Goal: Information Seeking & Learning: Learn about a topic

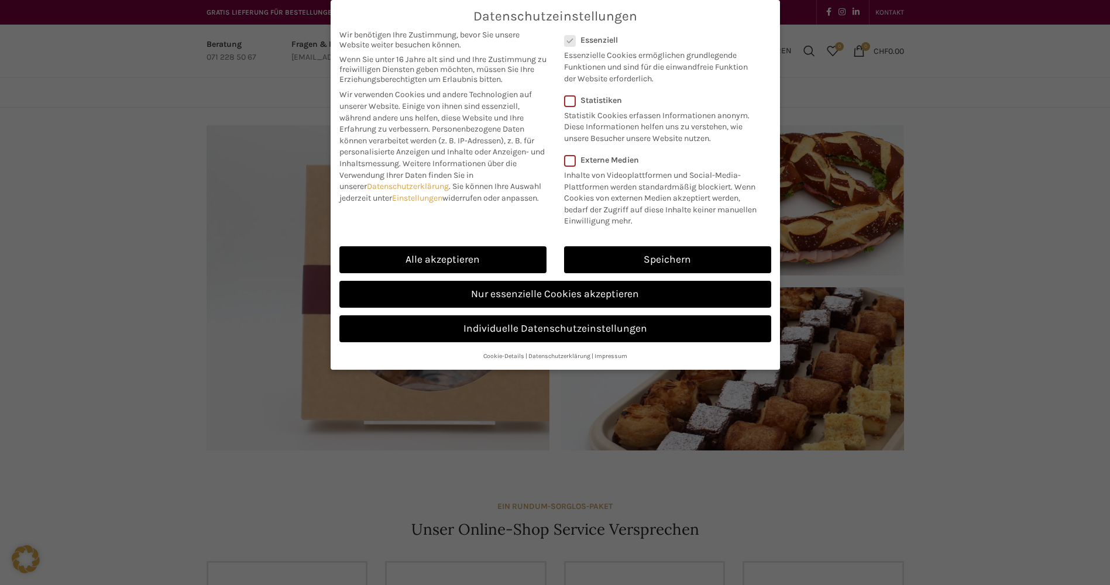
click at [503, 260] on link "Alle akzeptieren" at bounding box center [442, 259] width 207 height 27
checkbox input "true"
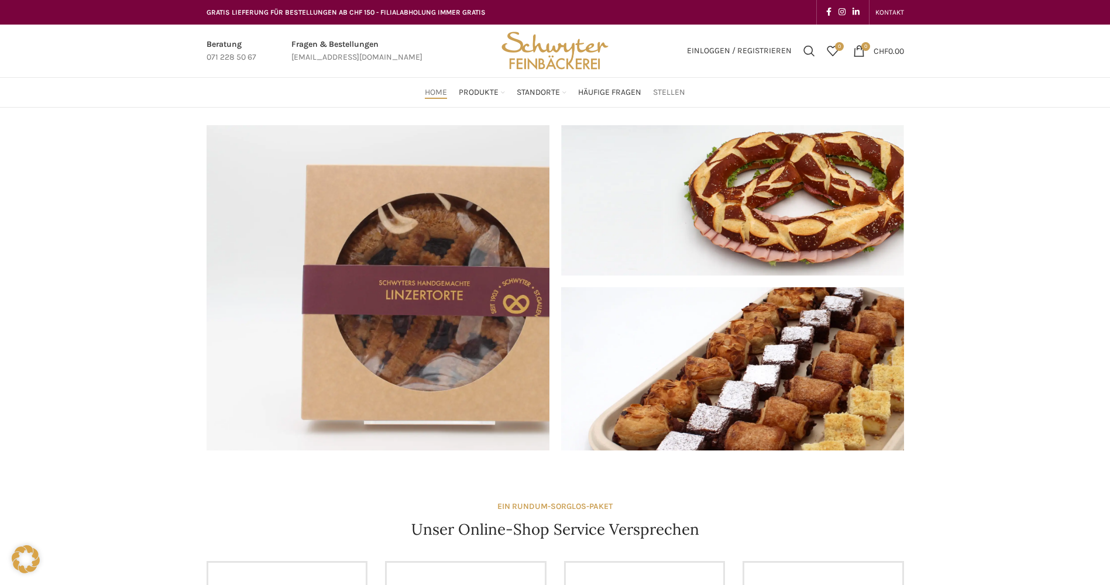
click at [669, 91] on span "Stellen" at bounding box center [669, 92] width 32 height 11
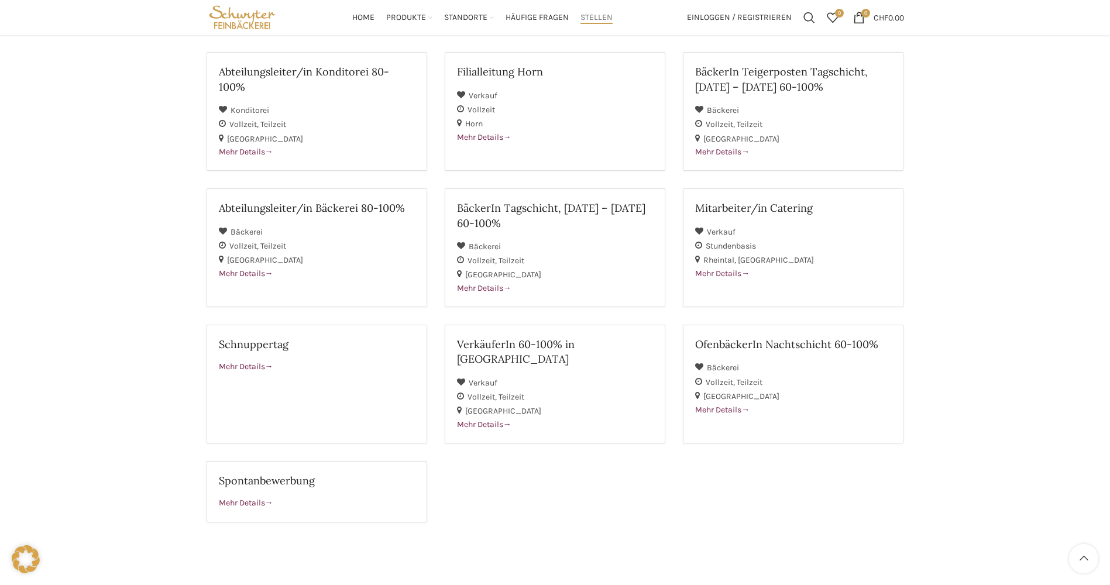
scroll to position [116, 0]
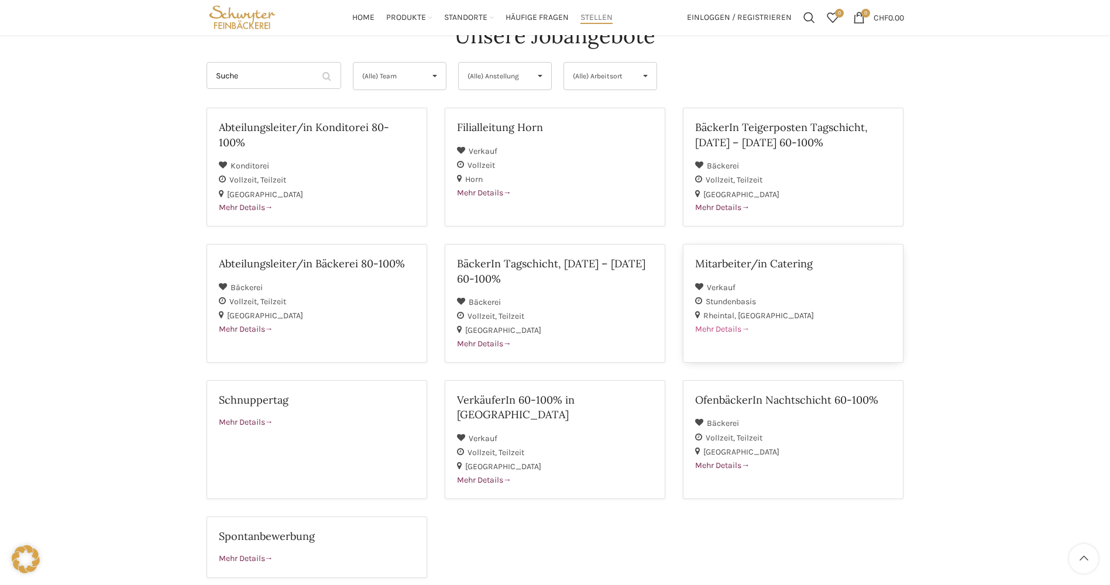
click at [783, 262] on h2 "Mitarbeiter/in Catering" at bounding box center [793, 263] width 196 height 15
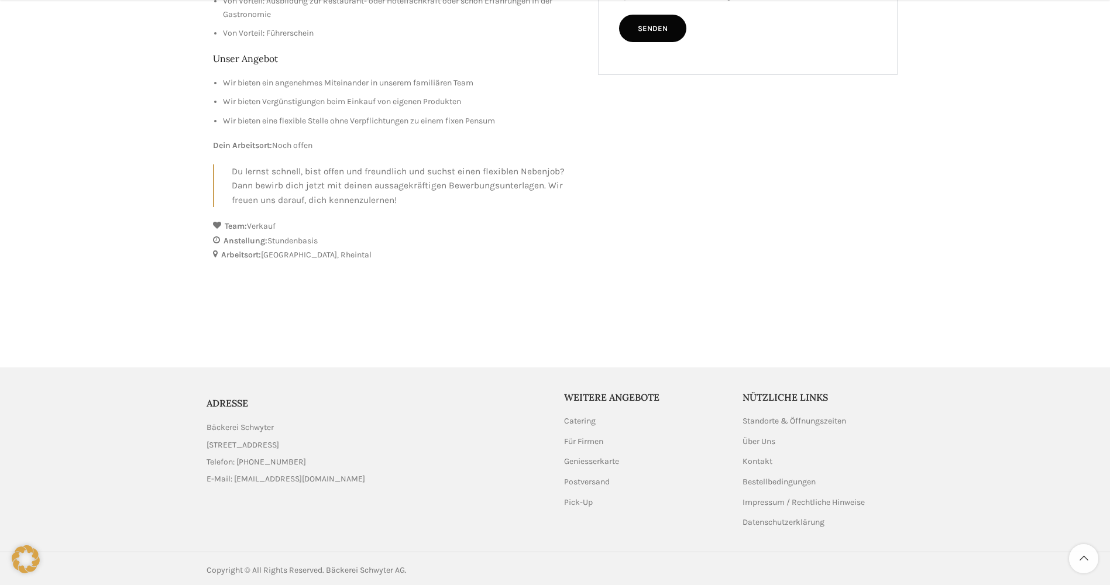
scroll to position [601, 0]
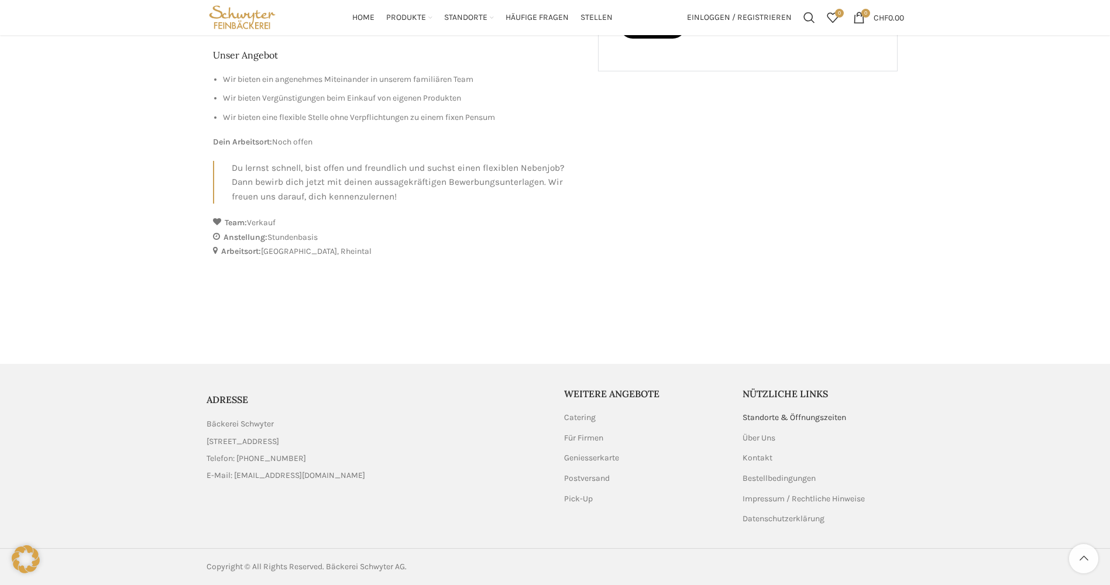
click at [776, 419] on link "Standorte & Öffnungszeiten" at bounding box center [794, 418] width 105 height 12
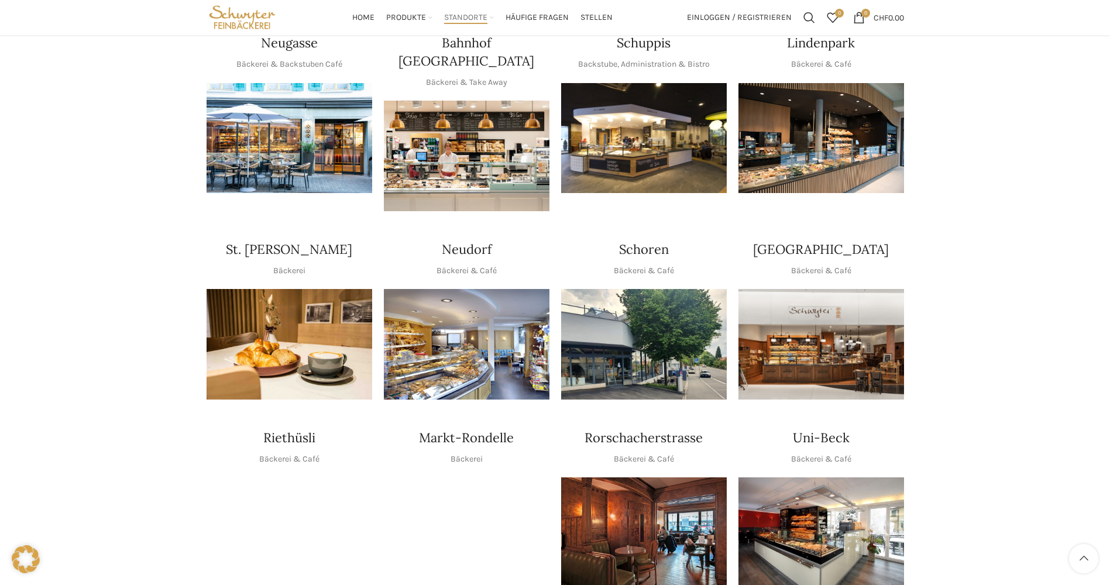
scroll to position [234, 0]
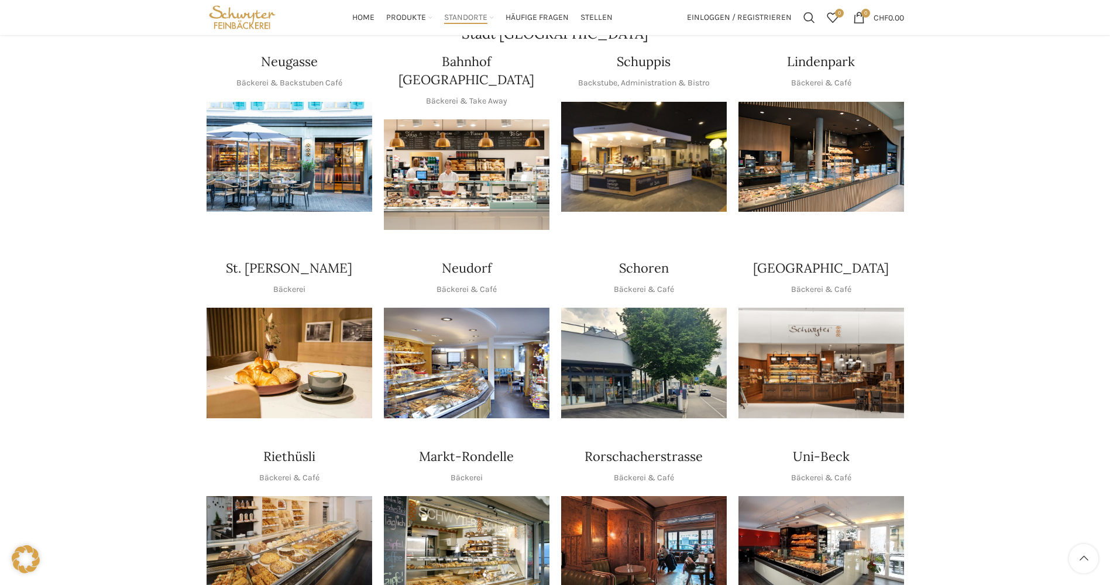
click at [464, 338] on img "1 / 1" at bounding box center [467, 363] width 166 height 111
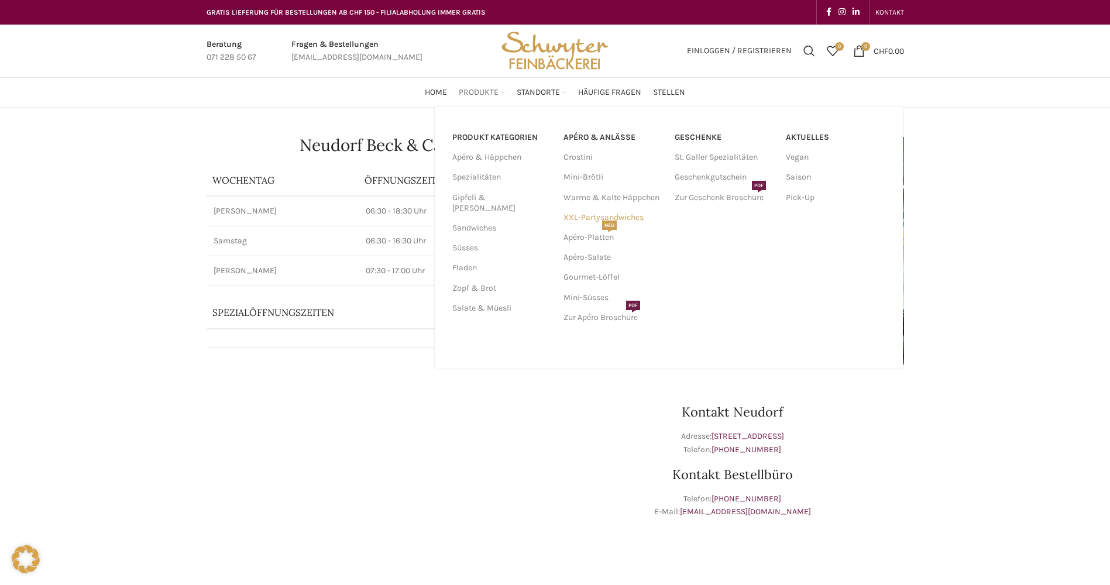
click at [584, 216] on link "XXL-Partysandwiches" at bounding box center [612, 218] width 99 height 20
